Goal: Task Accomplishment & Management: Use online tool/utility

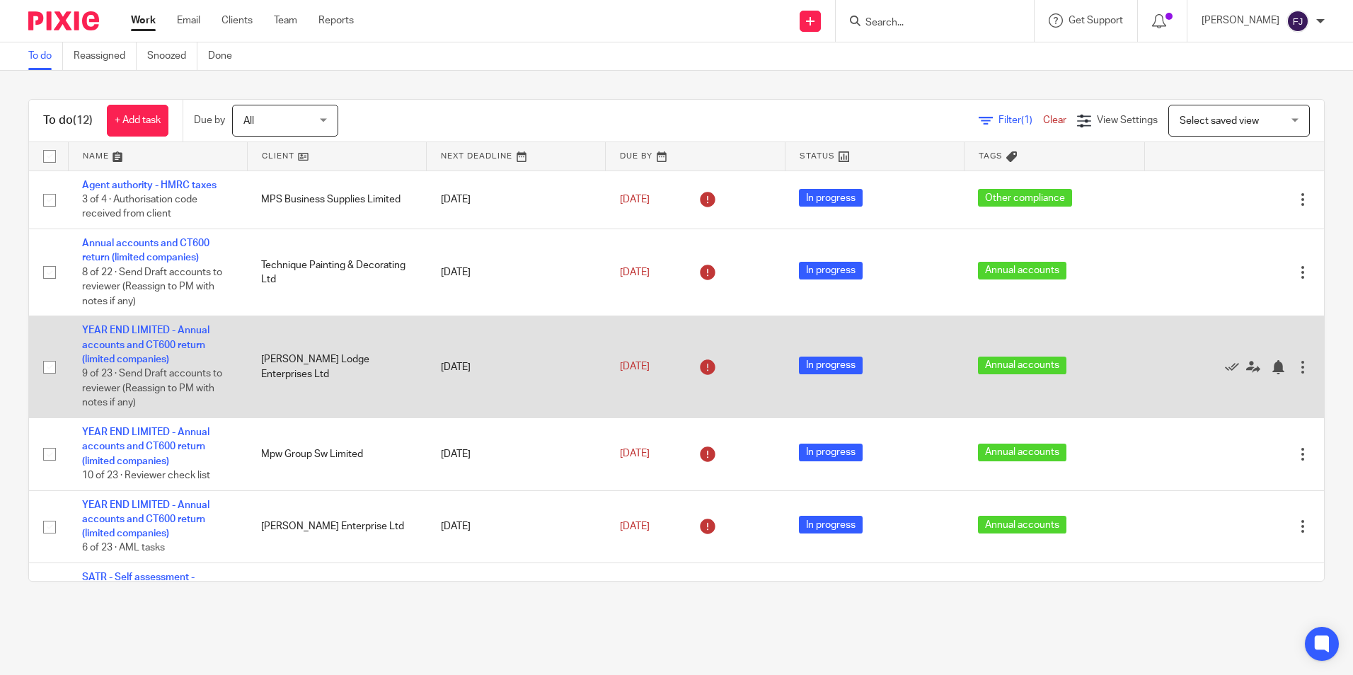
scroll to position [283, 0]
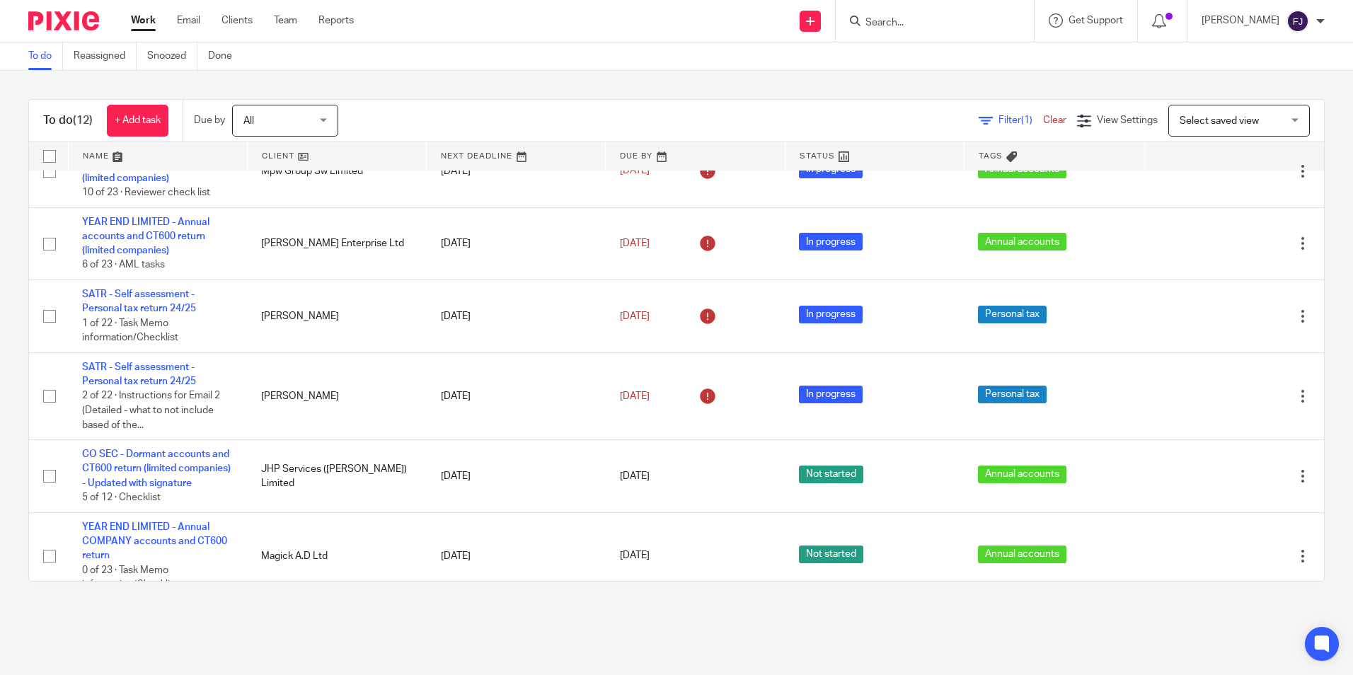
click at [139, 21] on link "Work" at bounding box center [143, 20] width 25 height 14
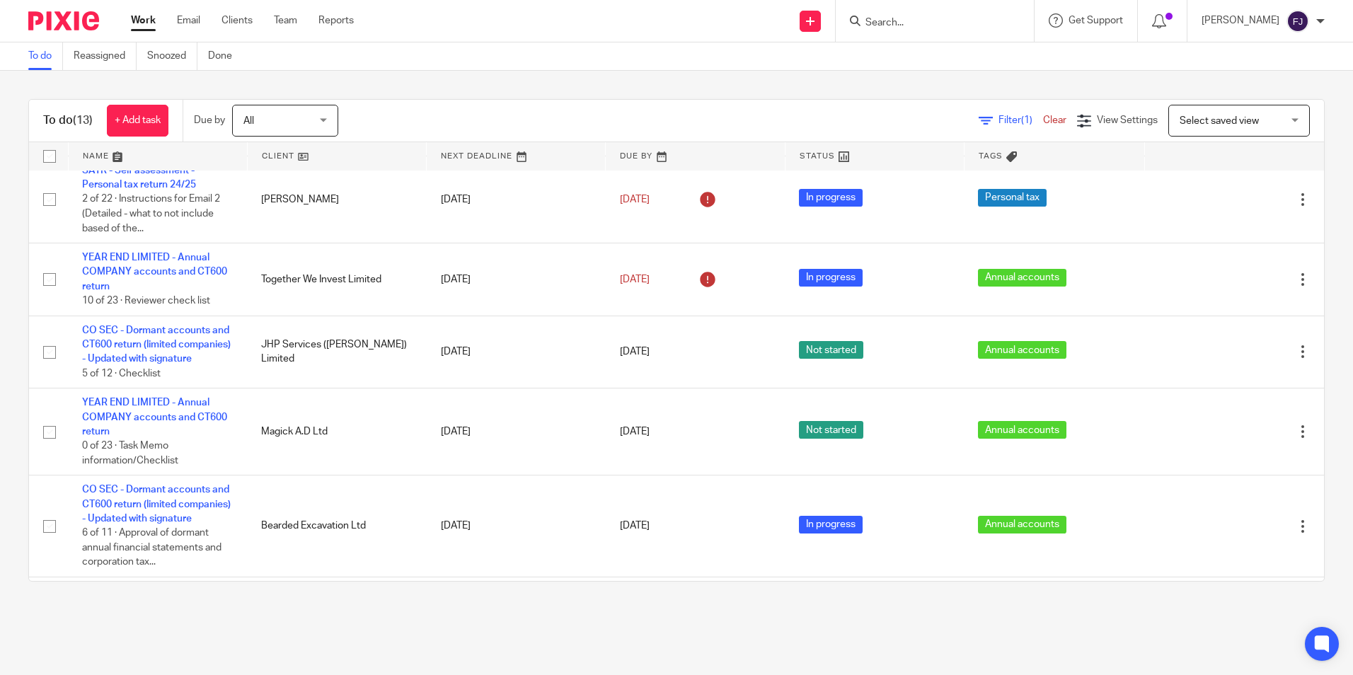
scroll to position [495, 0]
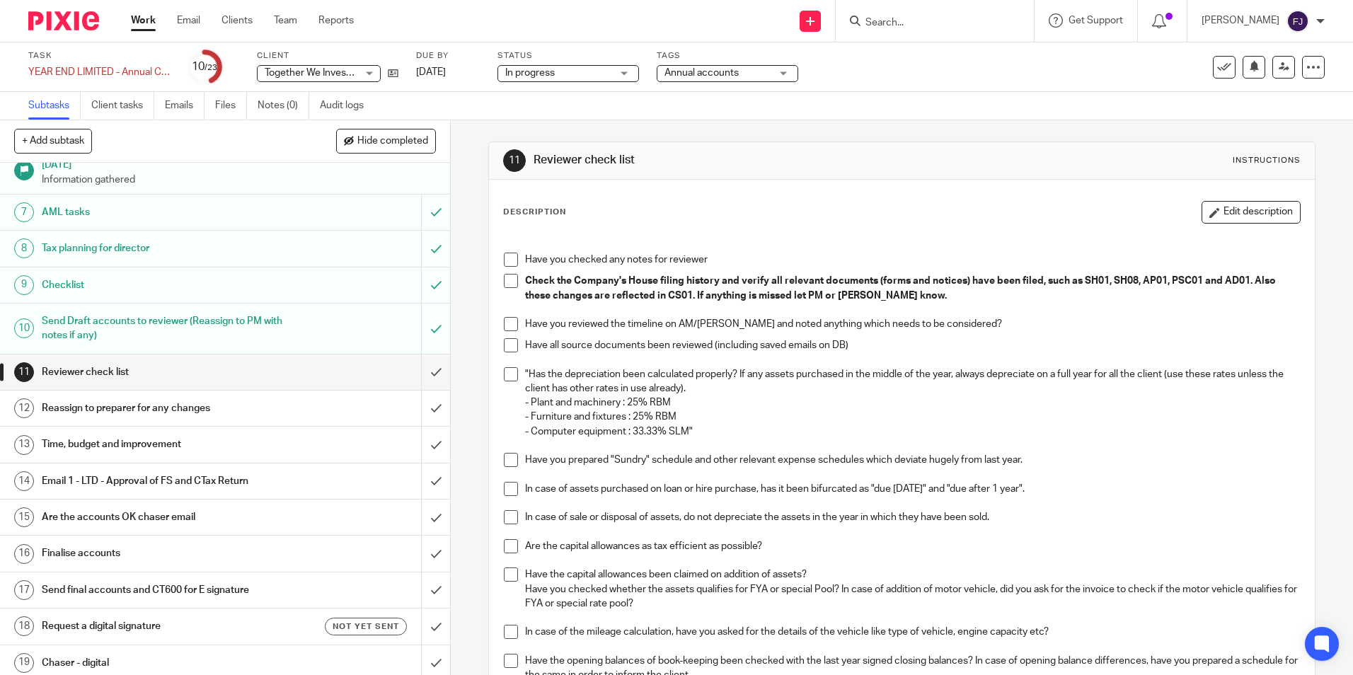
scroll to position [212, 0]
click at [81, 478] on h1 "Email 1 - LTD - Approval of FS and CTax Return" at bounding box center [163, 480] width 243 height 21
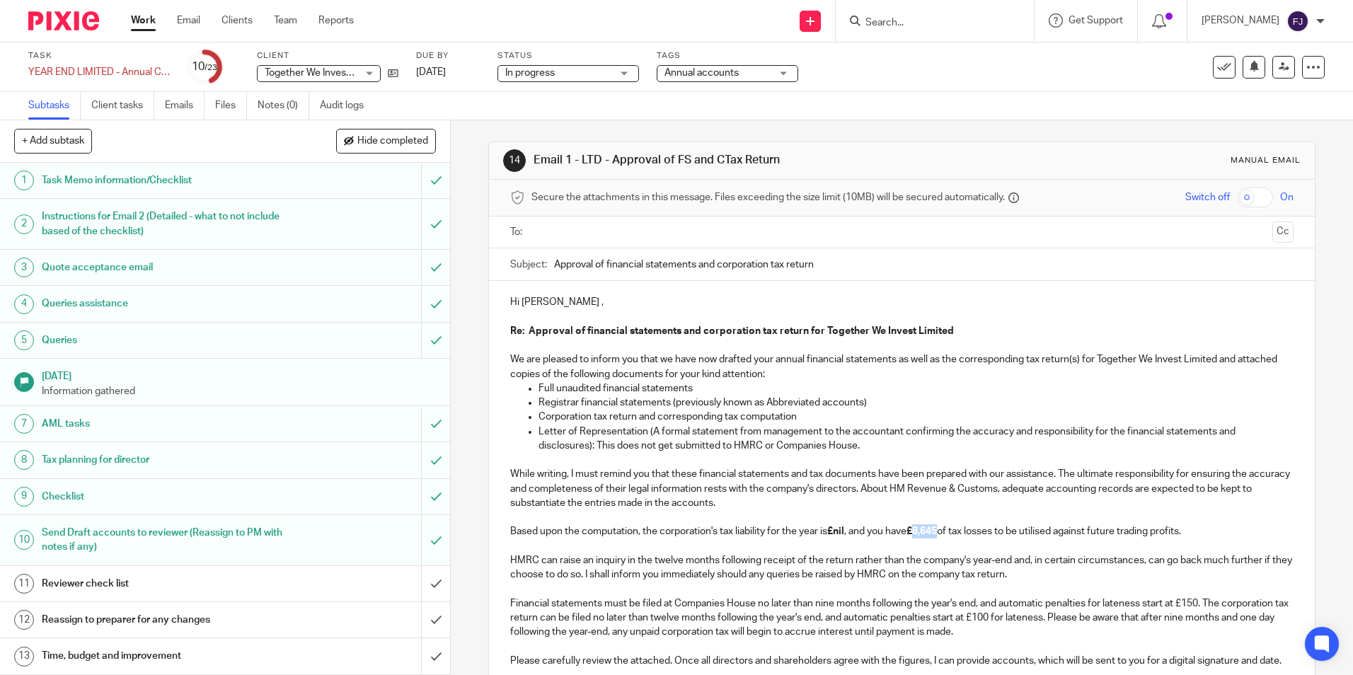
drag, startPoint x: 918, startPoint y: 533, endPoint x: 942, endPoint y: 533, distance: 24.8
click at [942, 533] on p "Based upon the computation, the corporation's tax liability for the year is £ni…" at bounding box center [901, 531] width 783 height 14
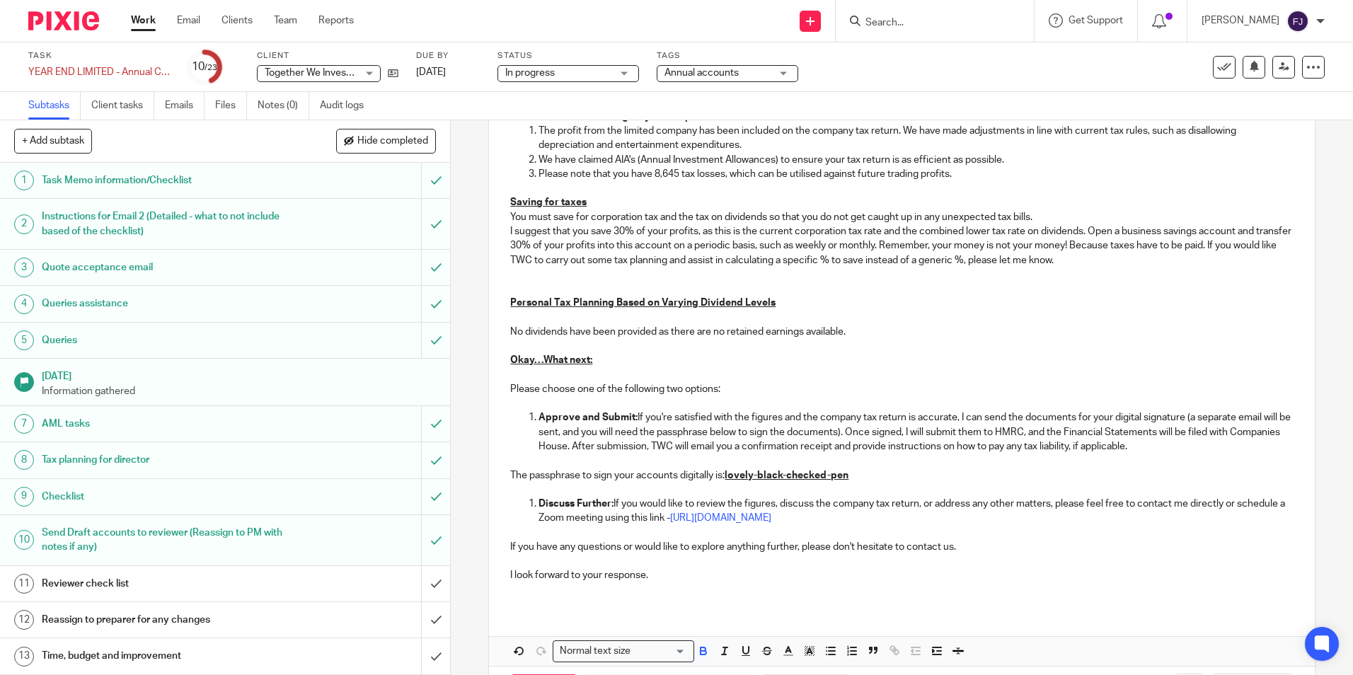
scroll to position [1105, 0]
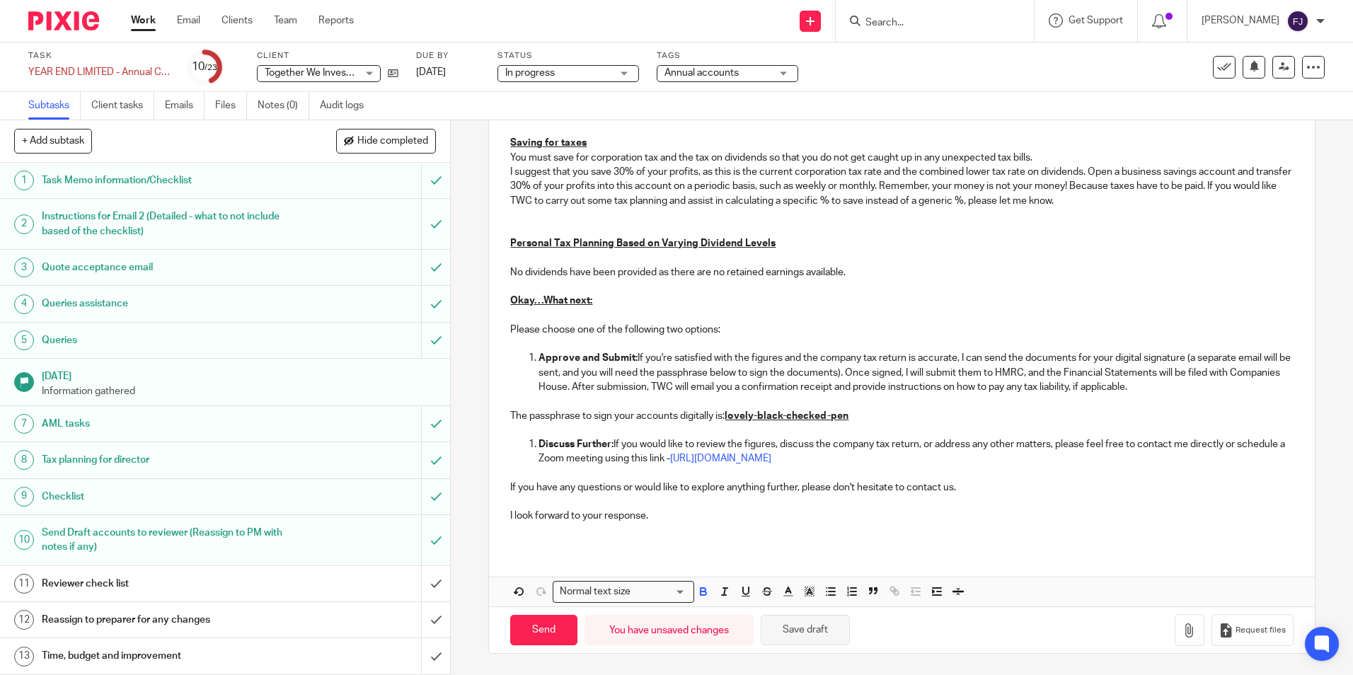
click at [776, 626] on button "Save draft" at bounding box center [805, 630] width 89 height 30
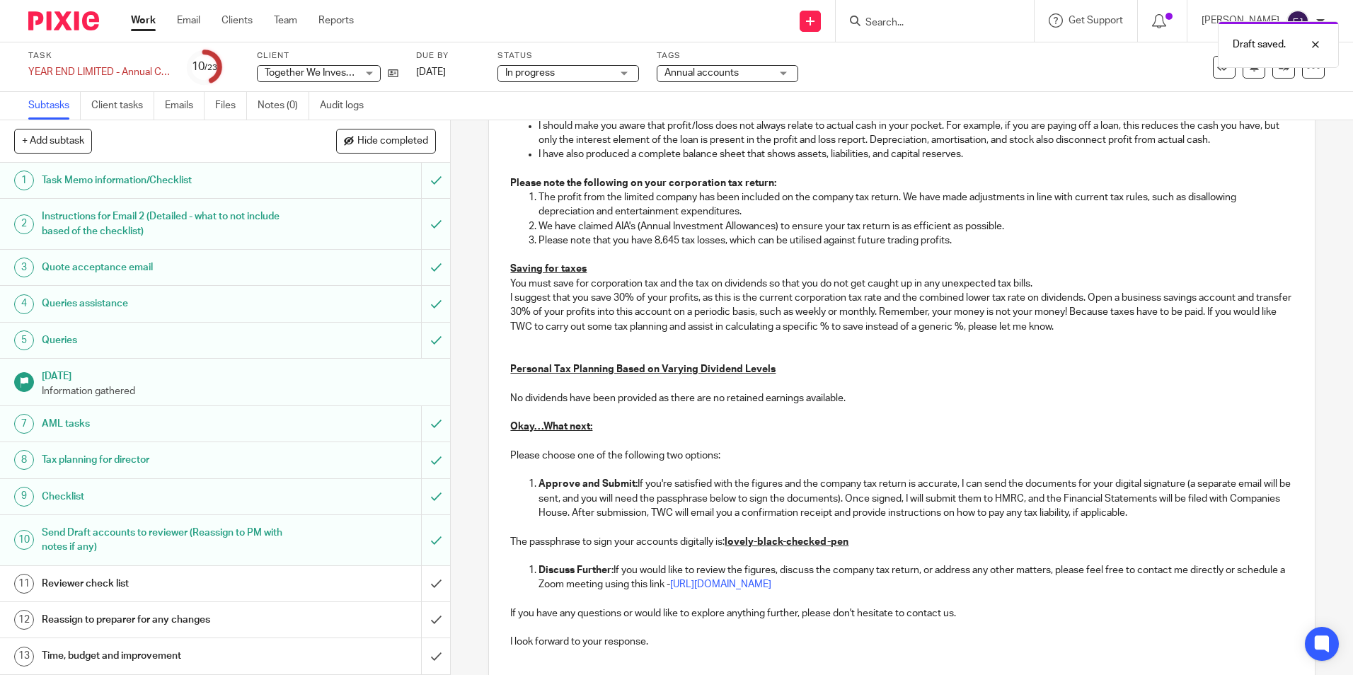
scroll to position [964, 0]
drag, startPoint x: 652, startPoint y: 255, endPoint x: 675, endPoint y: 252, distance: 23.6
click at [675, 249] on p "Please note that you have 8,645 tax losses, which can be utilised against futur…" at bounding box center [915, 242] width 754 height 14
click at [640, 263] on p at bounding box center [901, 256] width 783 height 14
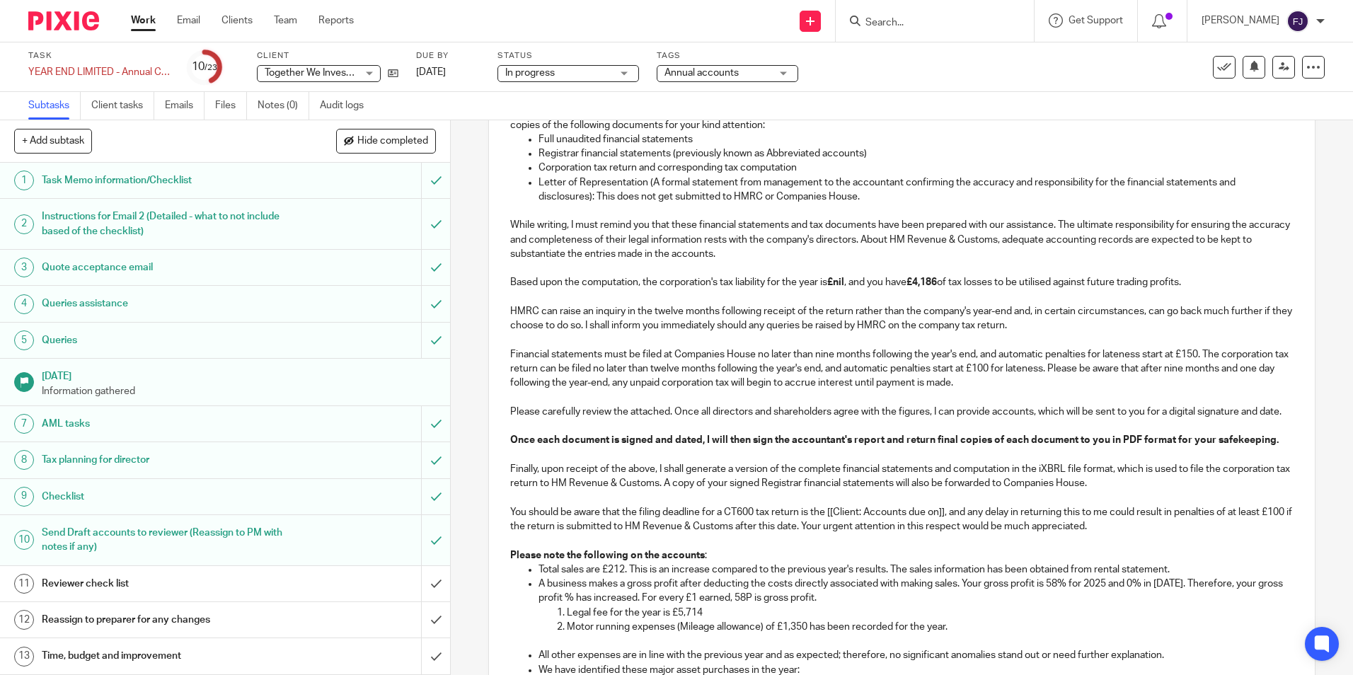
scroll to position [283, 0]
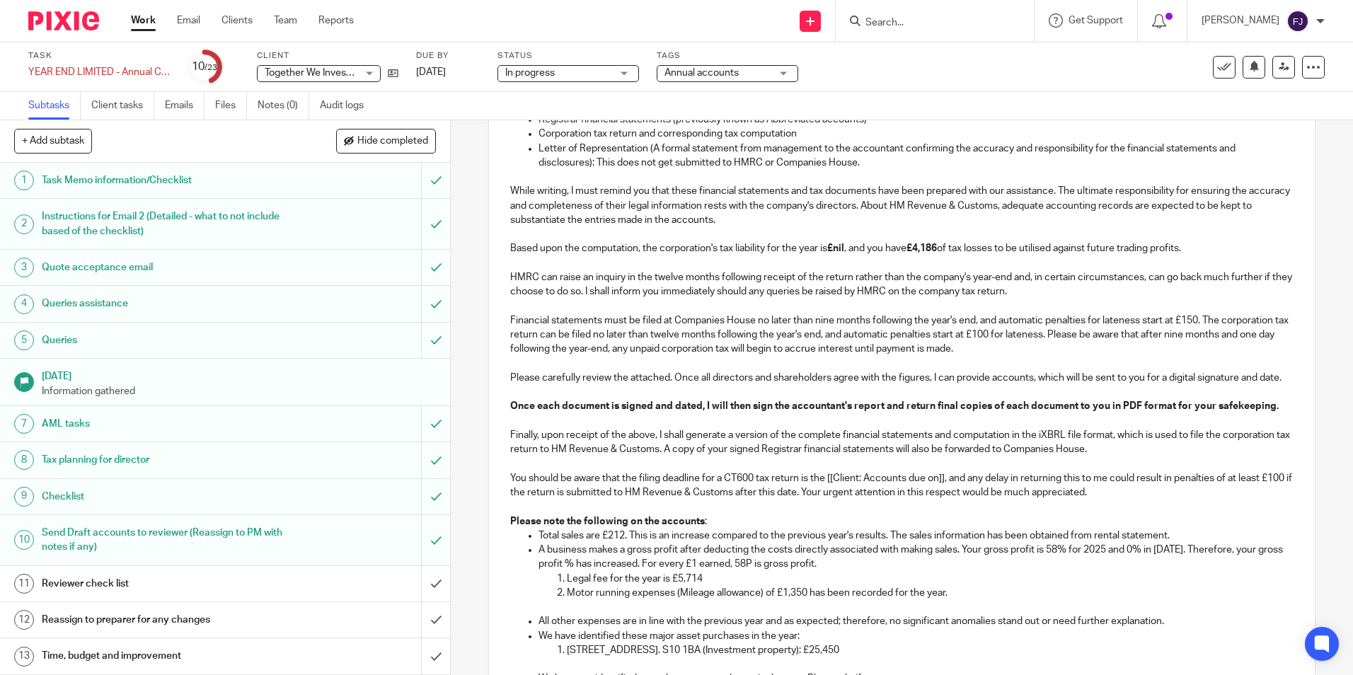
click at [714, 272] on p "HMRC can raise an inquiry in the twelve months following receipt of the return …" at bounding box center [901, 284] width 783 height 29
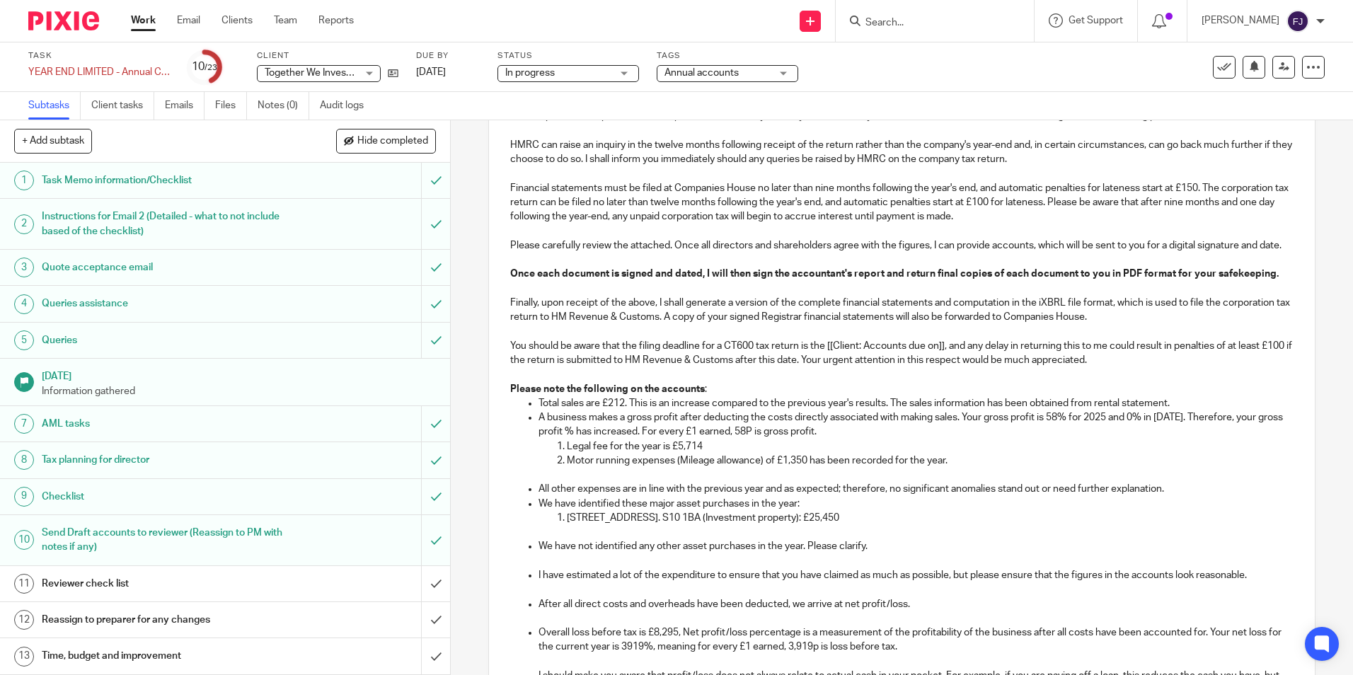
scroll to position [425, 0]
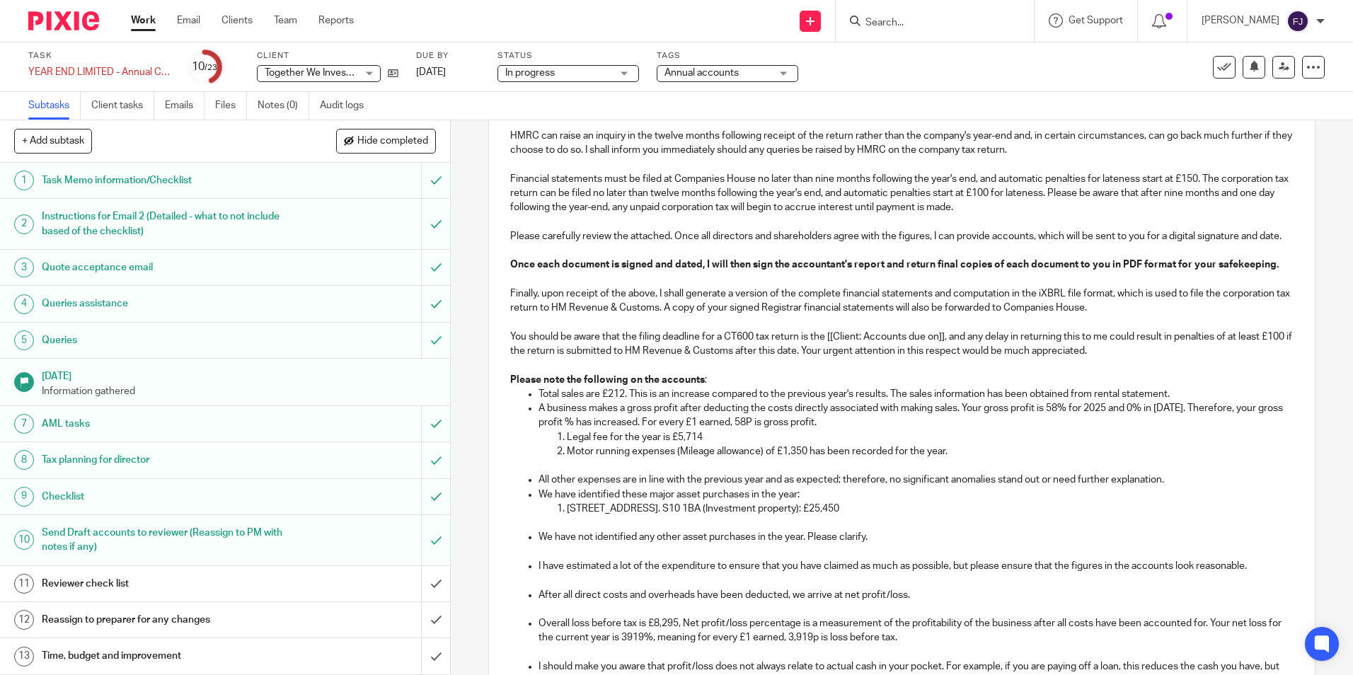
drag, startPoint x: 676, startPoint y: 453, endPoint x: 700, endPoint y: 460, distance: 25.1
click at [676, 444] on p "Legal fee for the year is £5,714" at bounding box center [930, 437] width 726 height 14
click at [964, 459] on p "Motor running expenses (Mileage allowance) of £1,350 has been recorded for the …" at bounding box center [930, 451] width 726 height 14
drag, startPoint x: 894, startPoint y: 521, endPoint x: 942, endPoint y: 521, distance: 47.4
click at [947, 516] on p "[STREET_ADDRESS]. S10 1BA (Investment property): £25,450" at bounding box center [930, 509] width 726 height 14
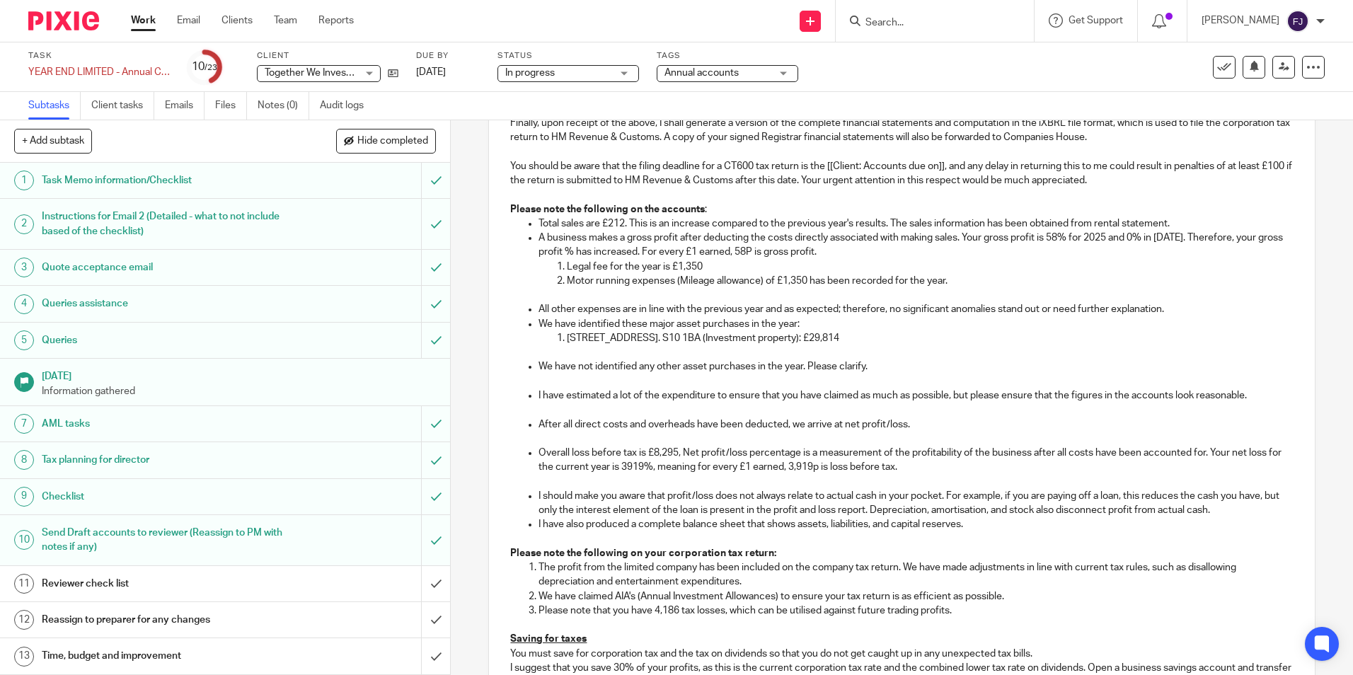
scroll to position [637, 0]
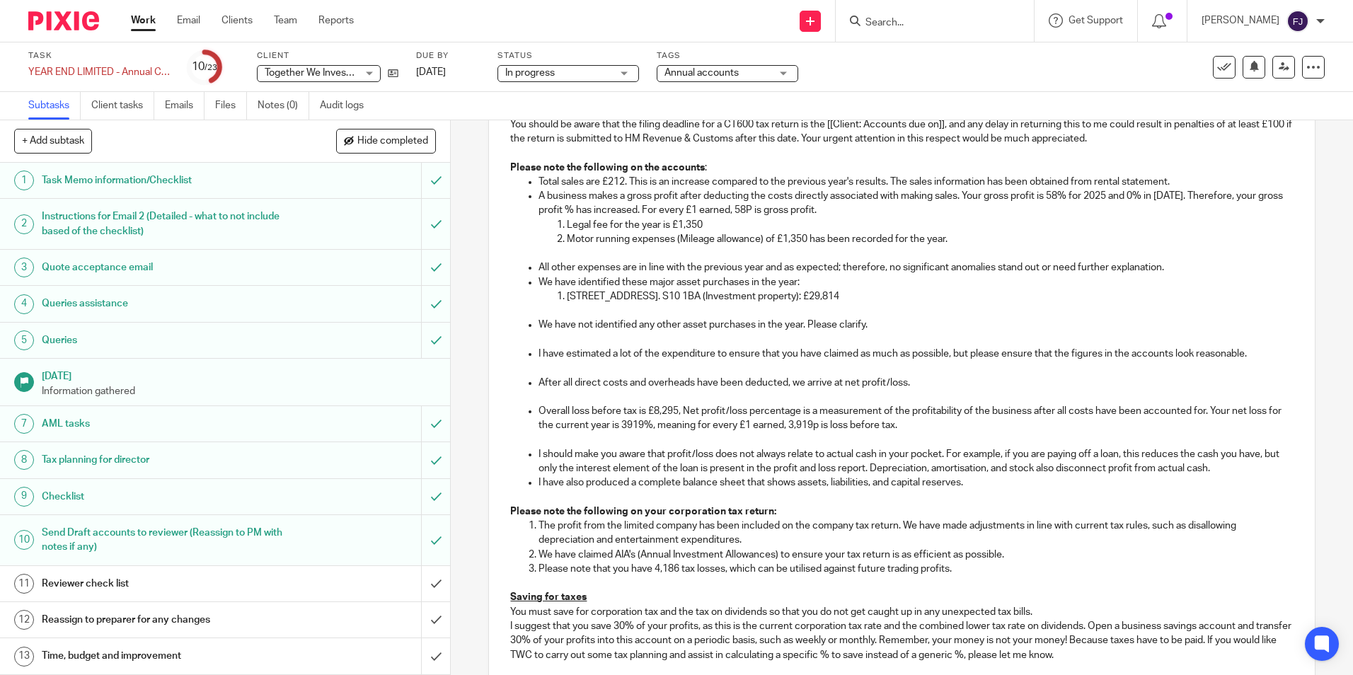
click at [652, 425] on p "Overall loss before tax is £8,295, Net profit/loss percentage is a measurement …" at bounding box center [915, 418] width 754 height 29
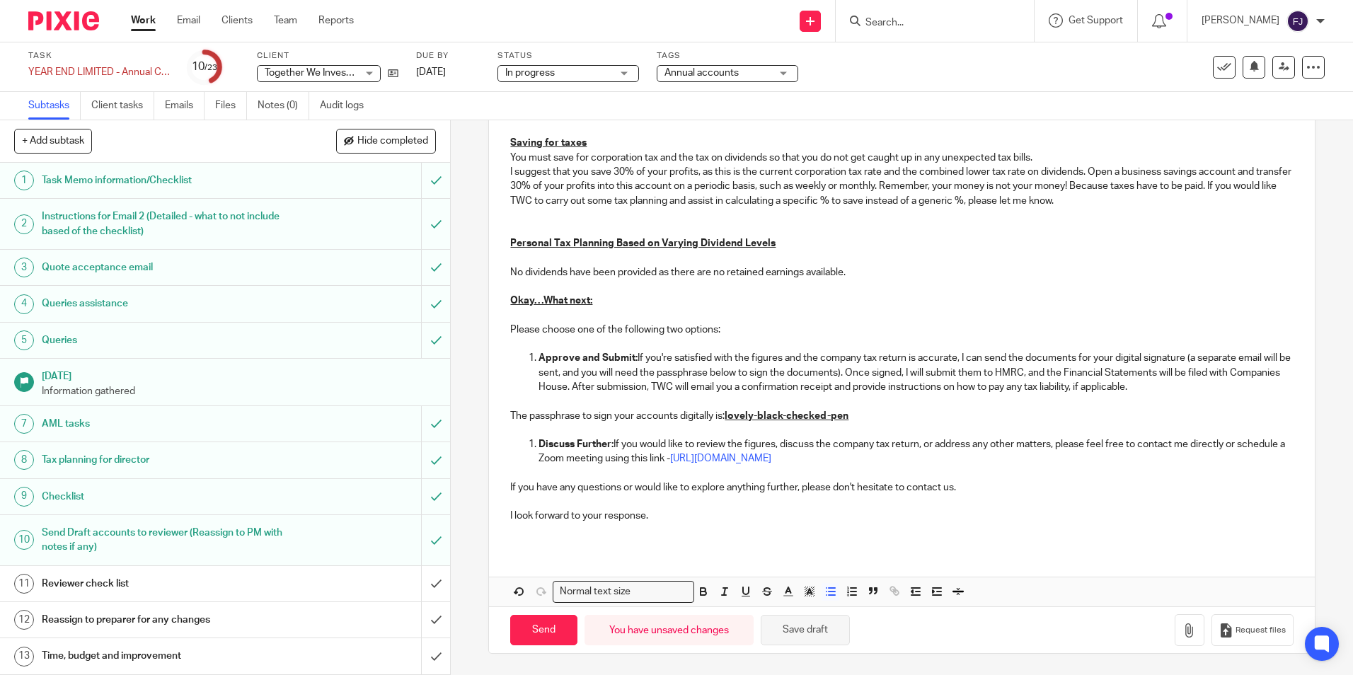
scroll to position [1105, 0]
click at [810, 628] on button "Save draft" at bounding box center [805, 630] width 89 height 30
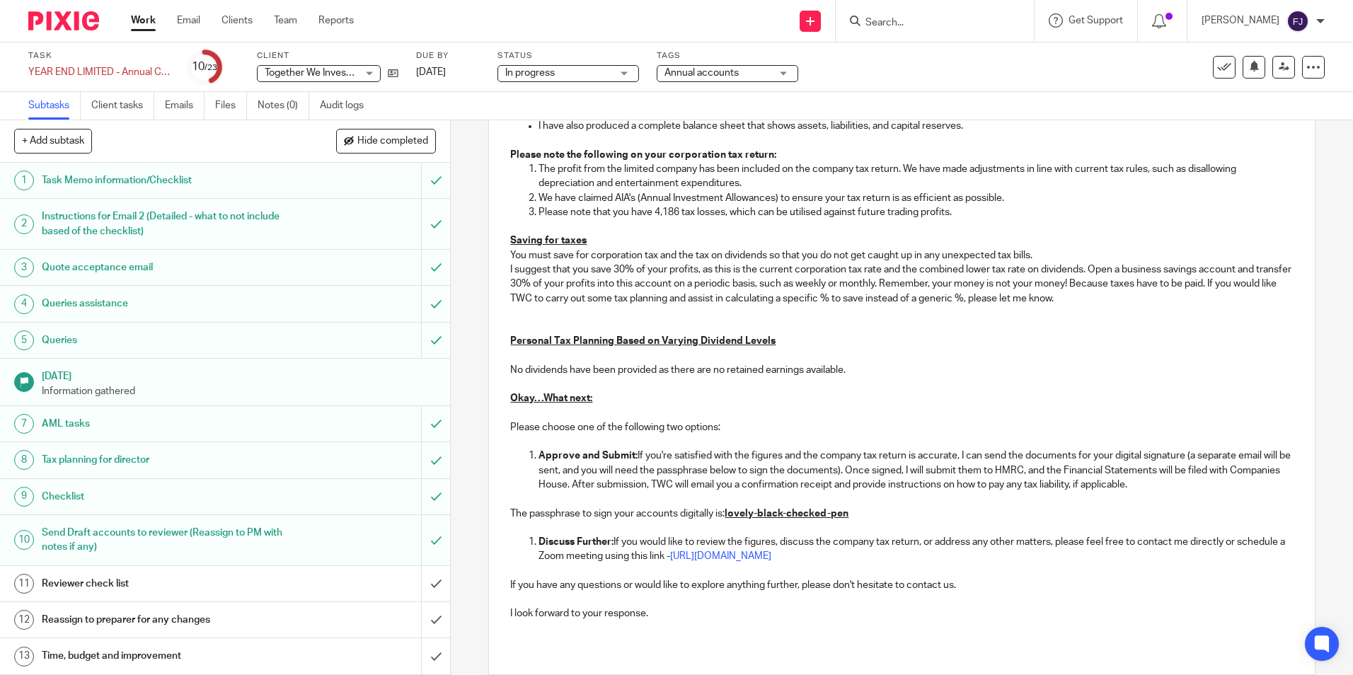
scroll to position [822, 0]
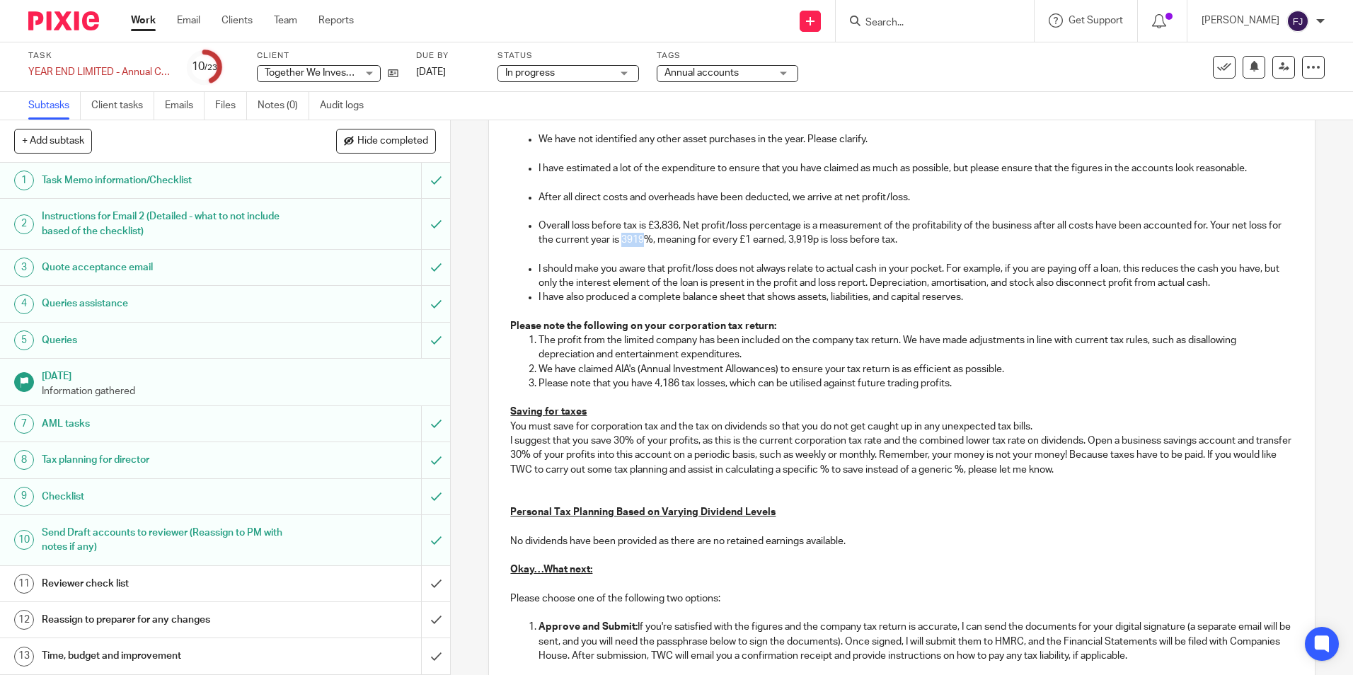
drag, startPoint x: 632, startPoint y: 258, endPoint x: 657, endPoint y: 255, distance: 24.9
click at [657, 248] on p "Overall loss before tax is £3,836, Net profit/loss percentage is a measurement …" at bounding box center [915, 233] width 754 height 29
click at [803, 248] on p "Overall loss before tax is £3,836, Net profit/loss percentage is a measurement …" at bounding box center [915, 233] width 754 height 29
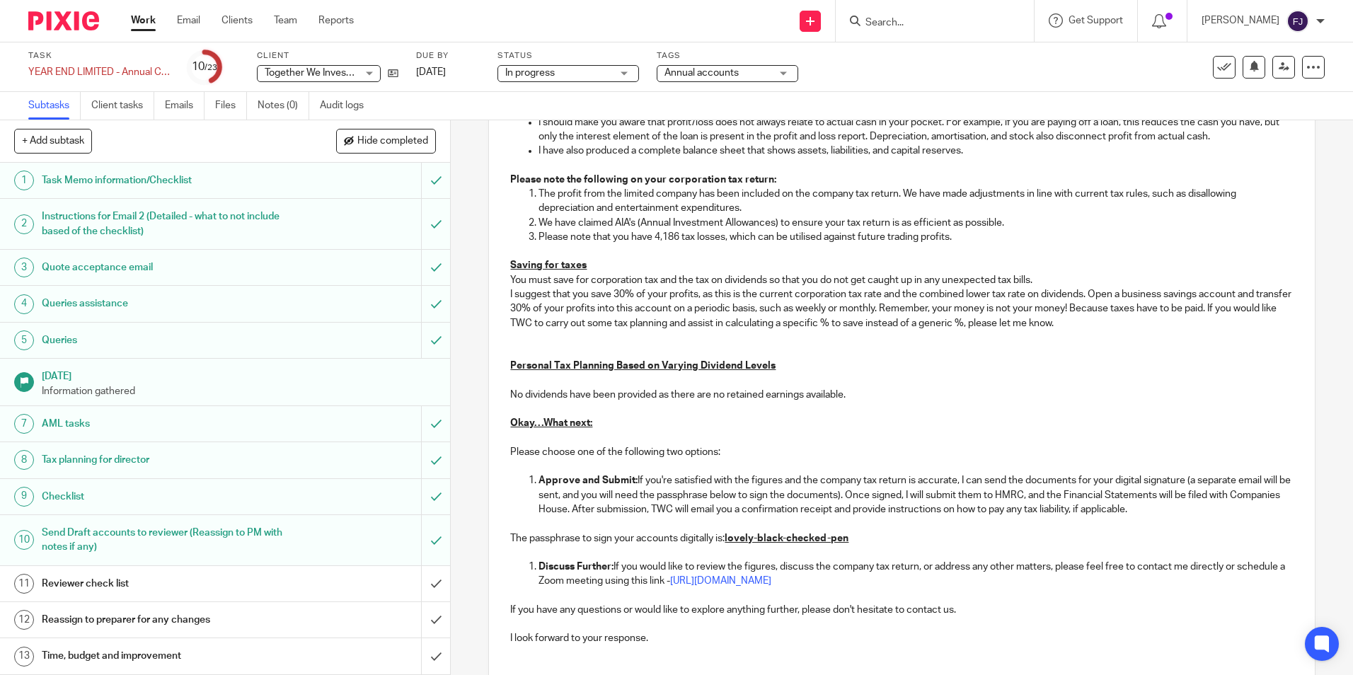
scroll to position [1105, 0]
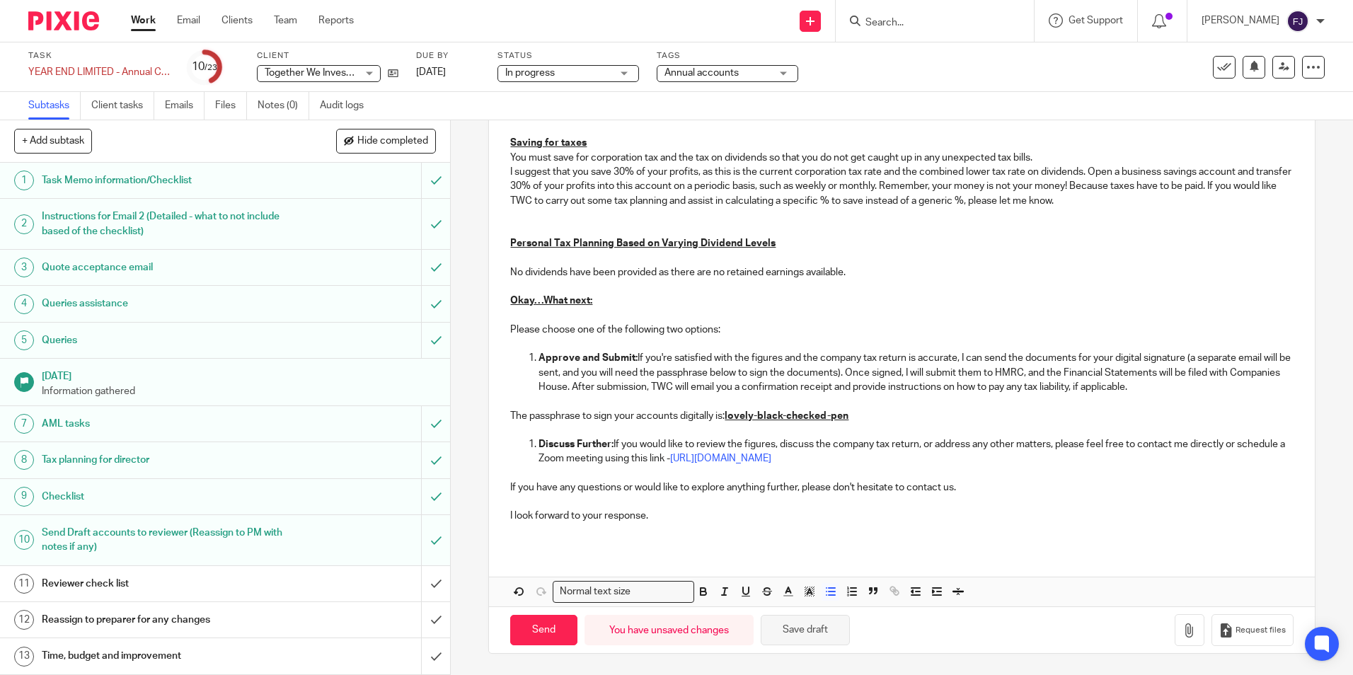
click at [790, 629] on button "Save draft" at bounding box center [805, 630] width 89 height 30
click at [792, 624] on button "Save draft" at bounding box center [805, 630] width 89 height 30
click at [792, 625] on button "Save draft" at bounding box center [805, 630] width 89 height 30
click at [797, 632] on button "Save draft" at bounding box center [805, 630] width 89 height 30
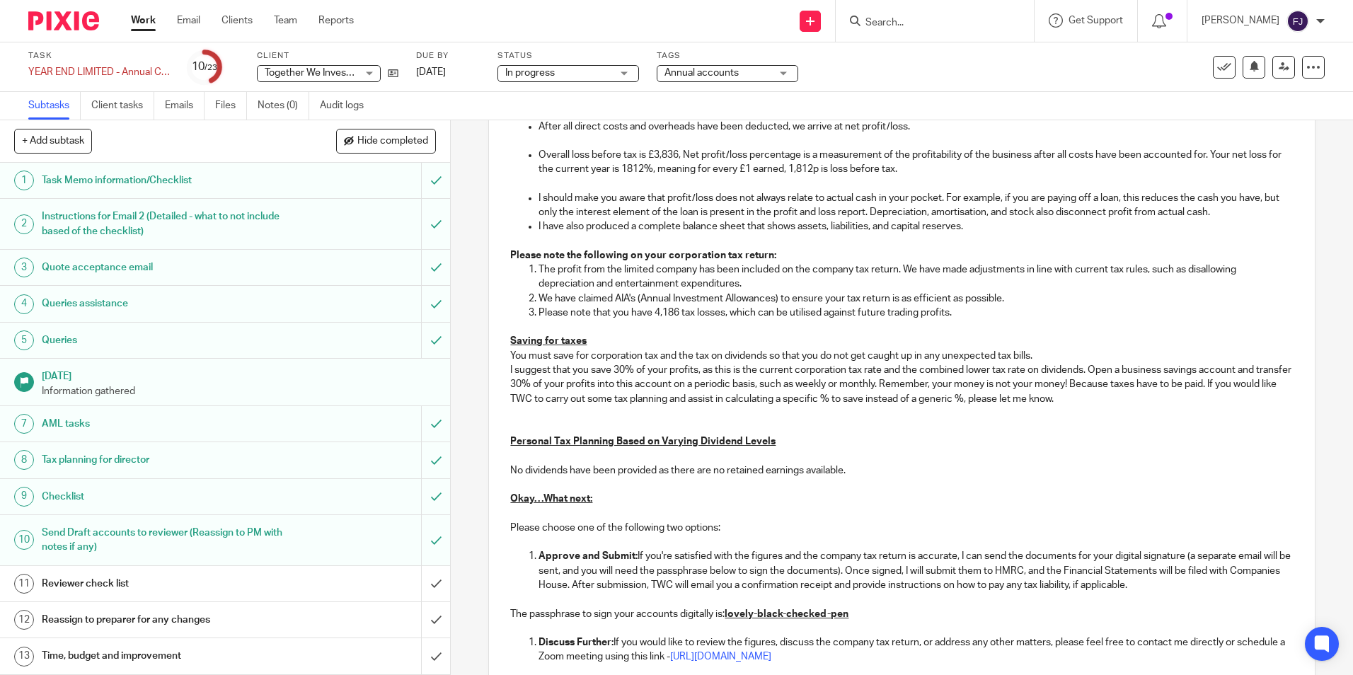
scroll to position [681, 0]
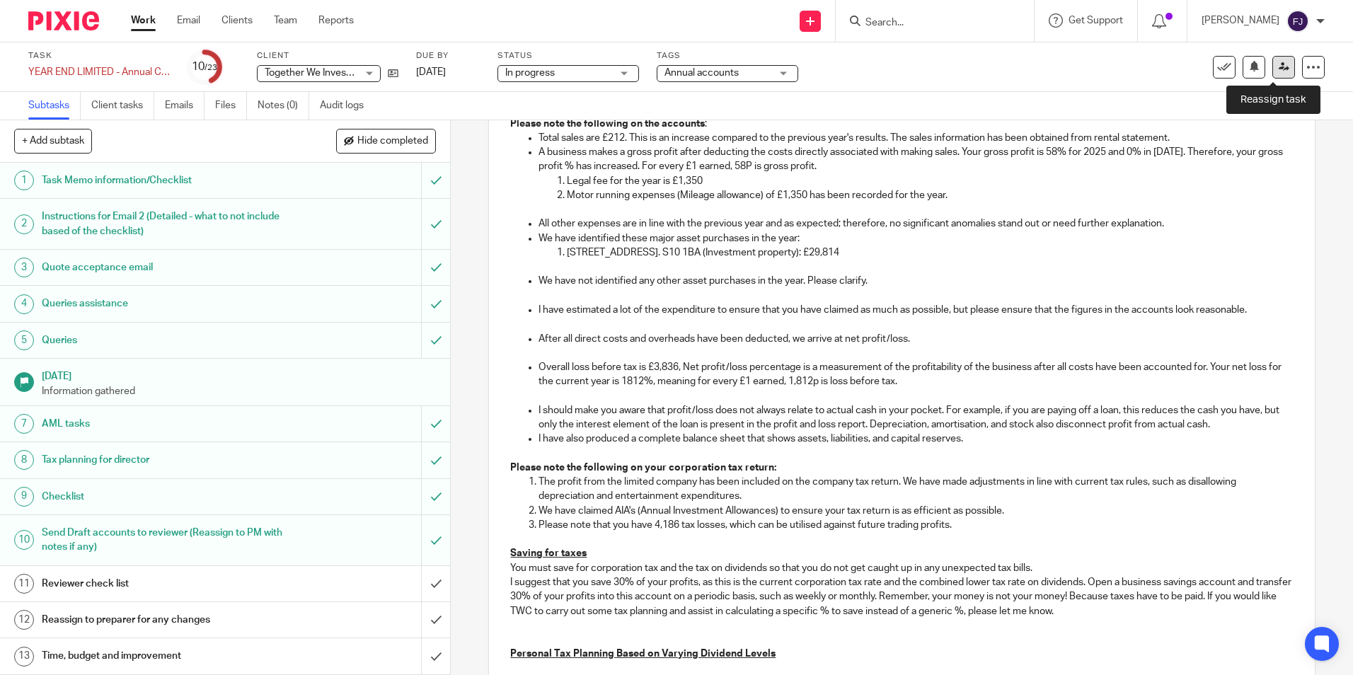
click at [1279, 70] on icon at bounding box center [1284, 67] width 11 height 11
